Goal: Communication & Community: Share content

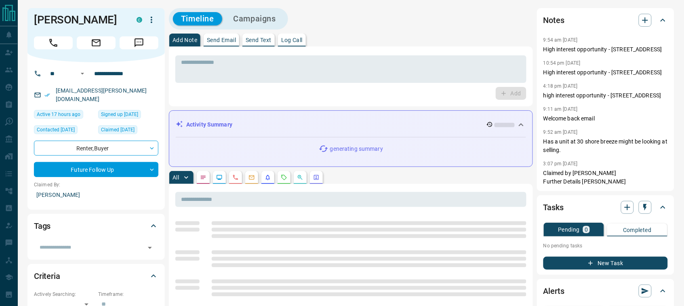
click at [222, 40] on p "Send Email" at bounding box center [221, 40] width 29 height 6
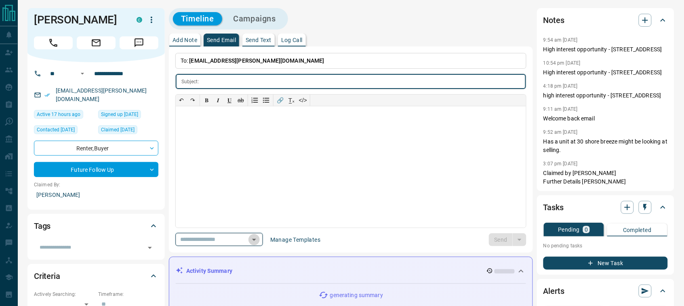
click at [256, 241] on icon "Open" at bounding box center [254, 240] width 4 height 2
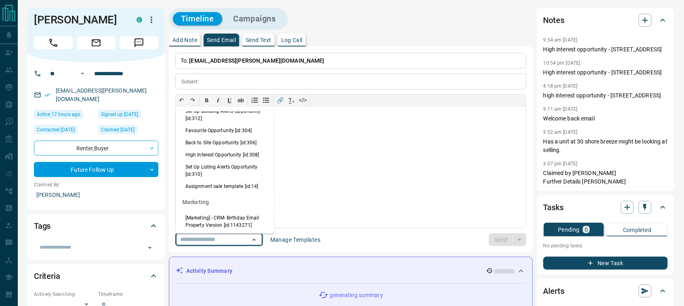
scroll to position [821, 0]
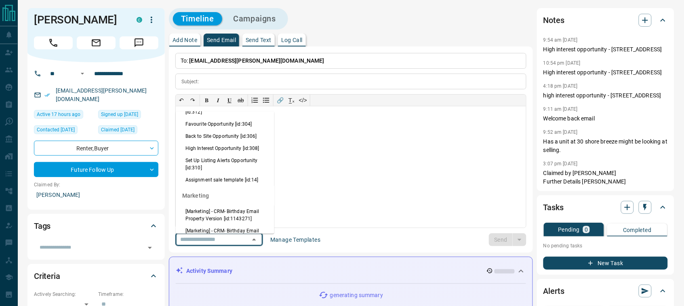
click at [203, 154] on li "High Interest Opportunity [id:308]" at bounding box center [225, 148] width 99 height 12
type input "**********"
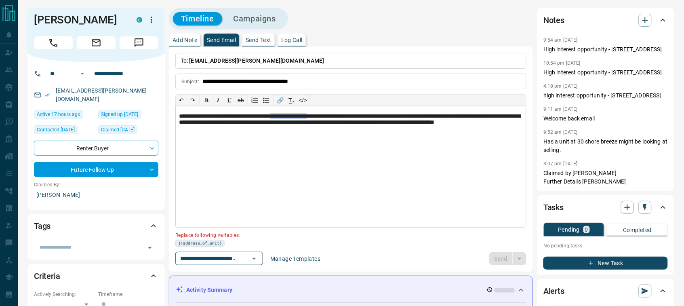
drag, startPoint x: 338, startPoint y: 116, endPoint x: 293, endPoint y: 117, distance: 44.5
click at [293, 117] on p "**********" at bounding box center [351, 123] width 344 height 21
paste div
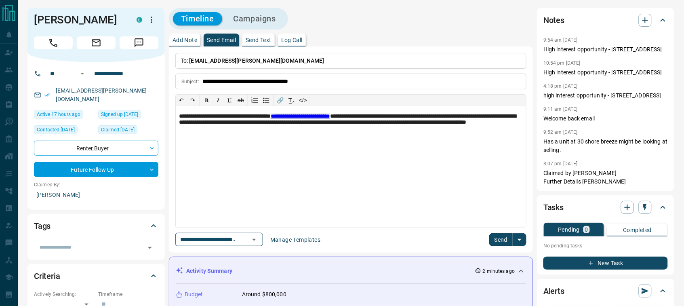
click at [496, 237] on button "Send" at bounding box center [501, 239] width 24 height 13
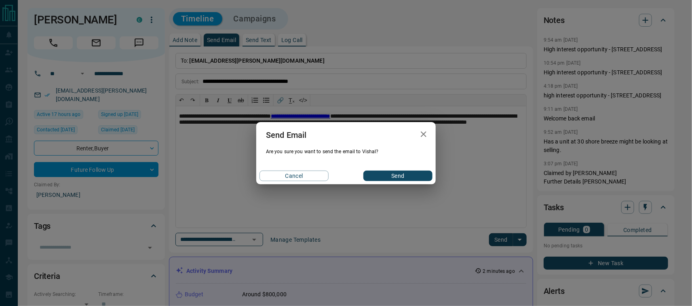
click at [405, 178] on button "Send" at bounding box center [397, 176] width 69 height 11
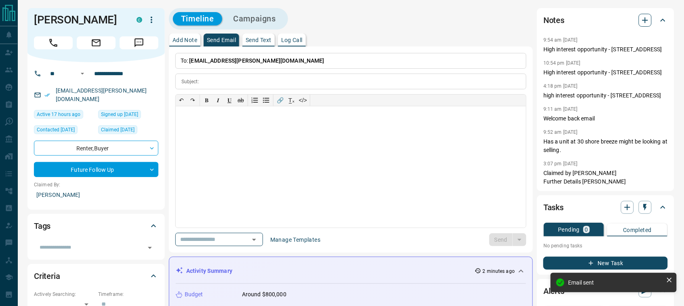
click at [650, 21] on icon "button" at bounding box center [646, 20] width 10 height 10
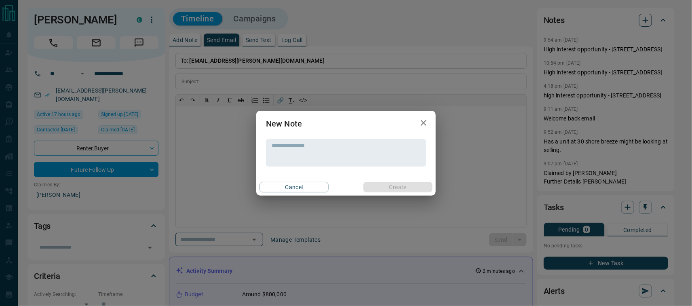
click at [650, 21] on div "New Note * ​ Cancel Create" at bounding box center [346, 153] width 692 height 306
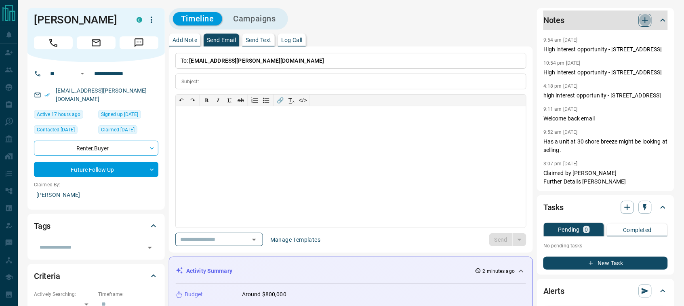
click at [650, 21] on icon "button" at bounding box center [646, 20] width 10 height 10
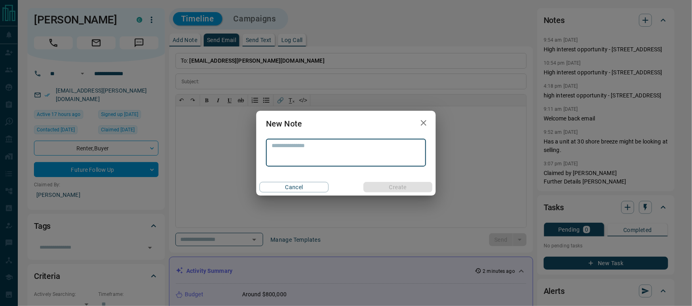
click at [397, 150] on textarea at bounding box center [346, 152] width 149 height 21
type textarea "**********"
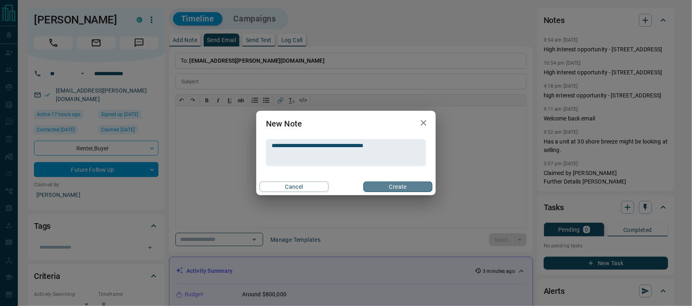
click at [385, 189] on button "Create" at bounding box center [397, 186] width 69 height 11
